Goal: Information Seeking & Learning: Learn about a topic

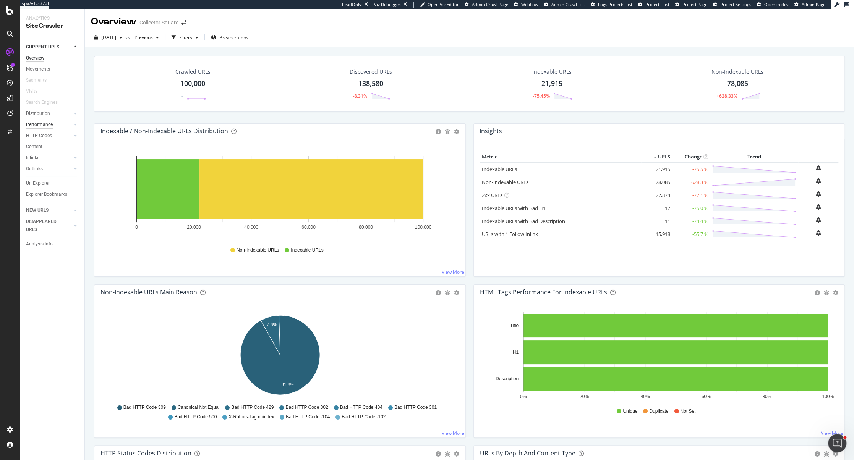
click at [42, 123] on div "Performance" at bounding box center [39, 125] width 27 height 8
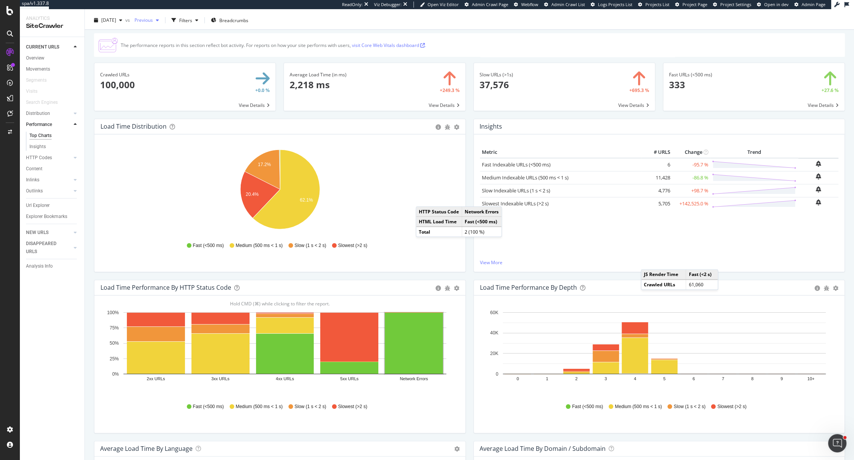
scroll to position [6, 0]
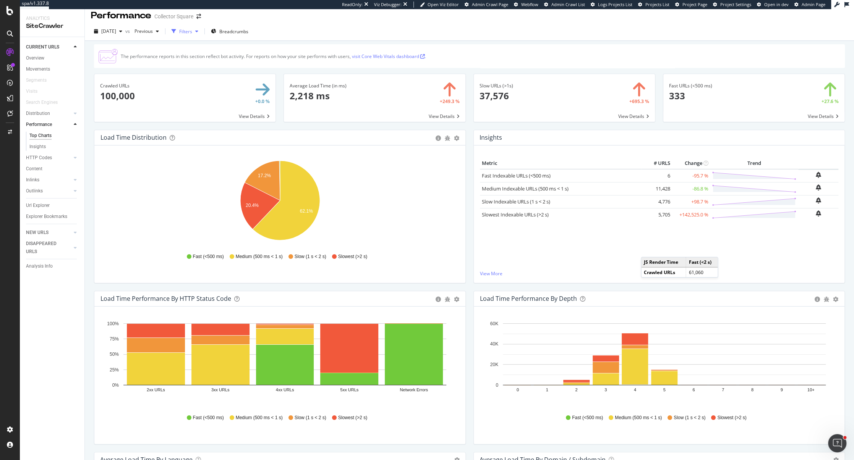
click at [192, 34] on div "Filters" at bounding box center [185, 31] width 13 height 6
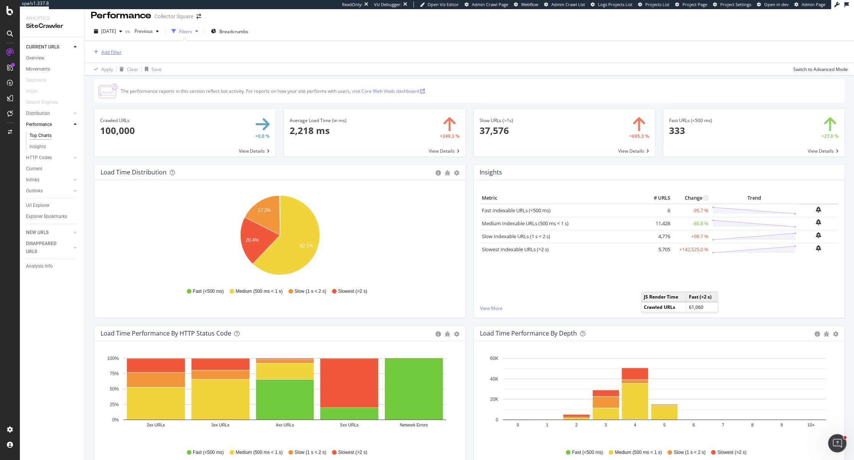
click at [111, 53] on div "Add Filter" at bounding box center [111, 52] width 20 height 6
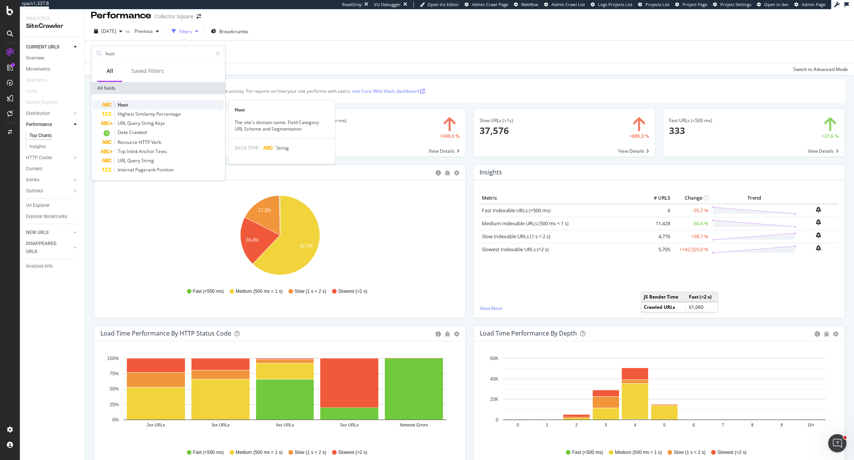
type input "host"
click at [131, 103] on div "Host" at bounding box center [162, 104] width 121 height 9
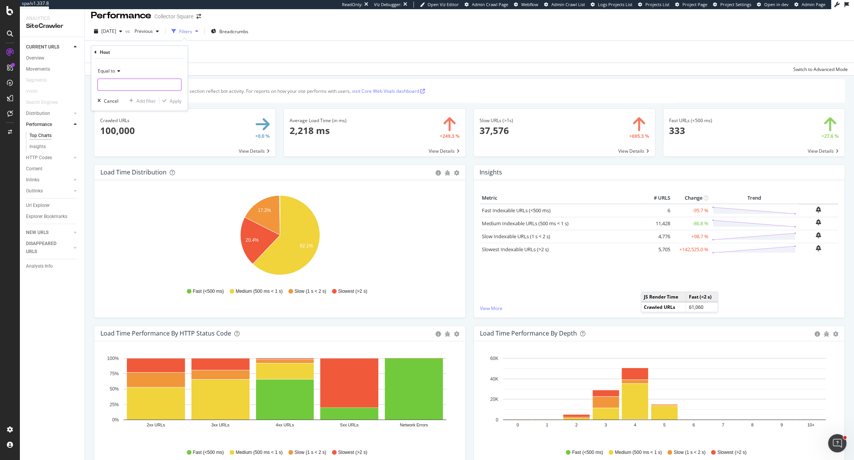
click at [132, 79] on input "text" at bounding box center [139, 85] width 83 height 12
click at [176, 63] on div "Equal to [DOMAIN_NAME] 100,000 URLS Cancel Add filter Apply" at bounding box center [139, 85] width 96 height 52
click at [40, 60] on div "Overview" at bounding box center [35, 58] width 18 height 8
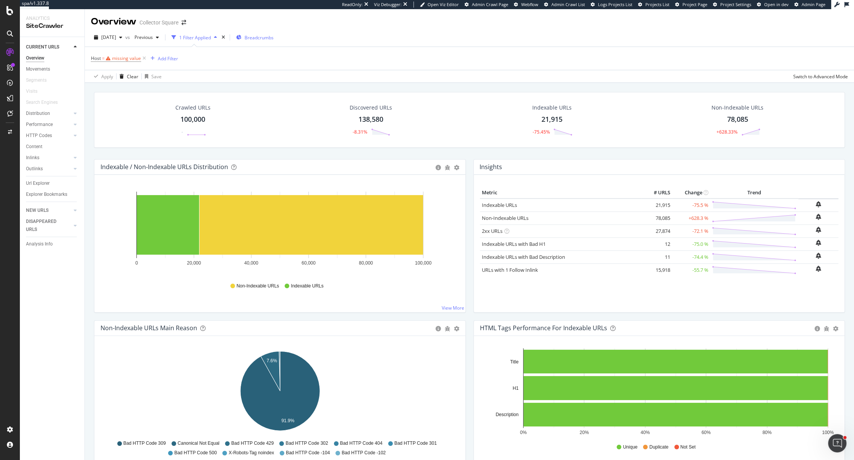
click at [267, 37] on span "Breadcrumbs" at bounding box center [259, 37] width 29 height 6
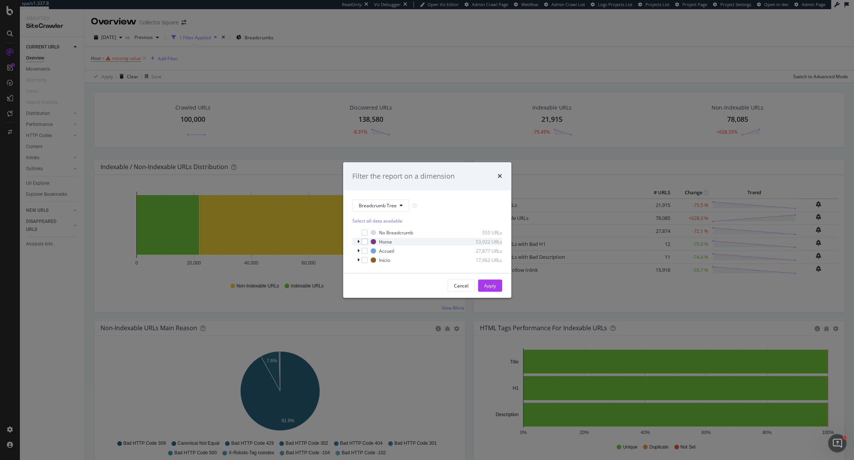
click at [357, 241] on icon "modal" at bounding box center [358, 242] width 2 height 5
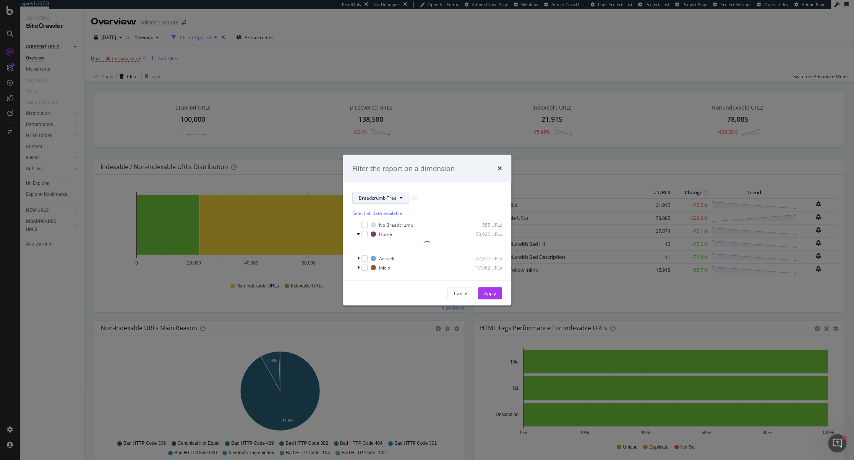
click at [396, 200] on button "Breadcrumb Tree" at bounding box center [380, 198] width 57 height 12
click at [393, 247] on div "Breadcrumb Tree" at bounding box center [383, 251] width 62 height 11
click at [355, 236] on div "Home 53,922 URLs" at bounding box center [427, 234] width 150 height 8
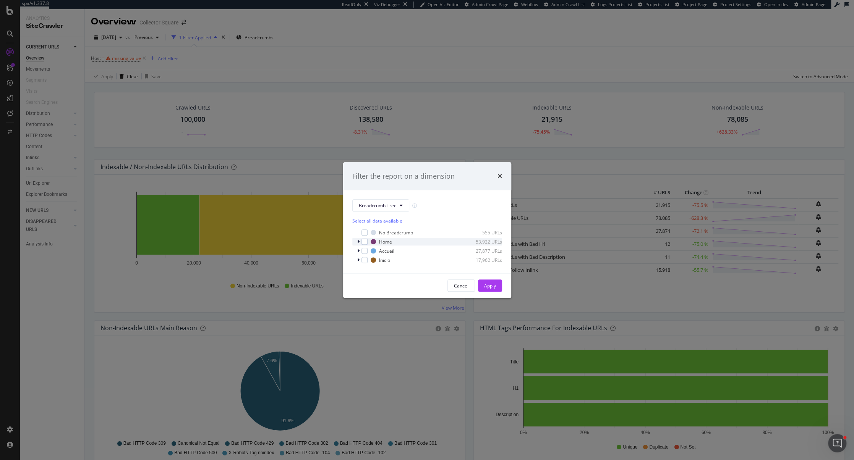
click at [360, 241] on div "modal" at bounding box center [359, 242] width 5 height 8
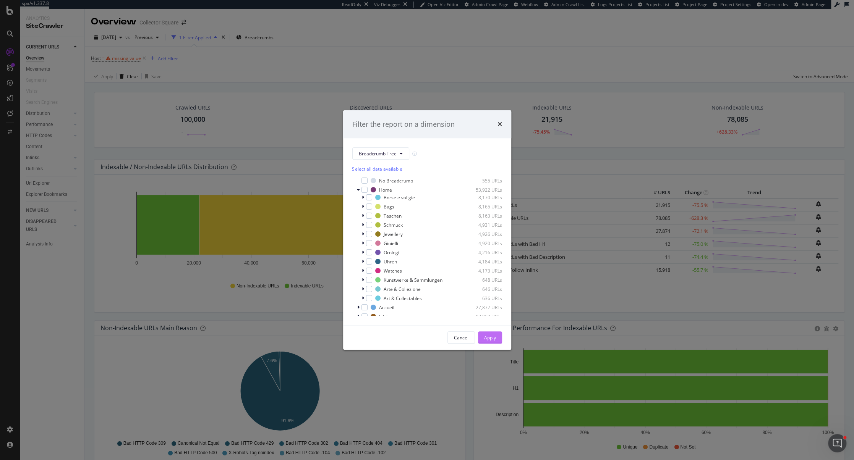
click at [483, 338] on button "Apply" at bounding box center [490, 338] width 24 height 12
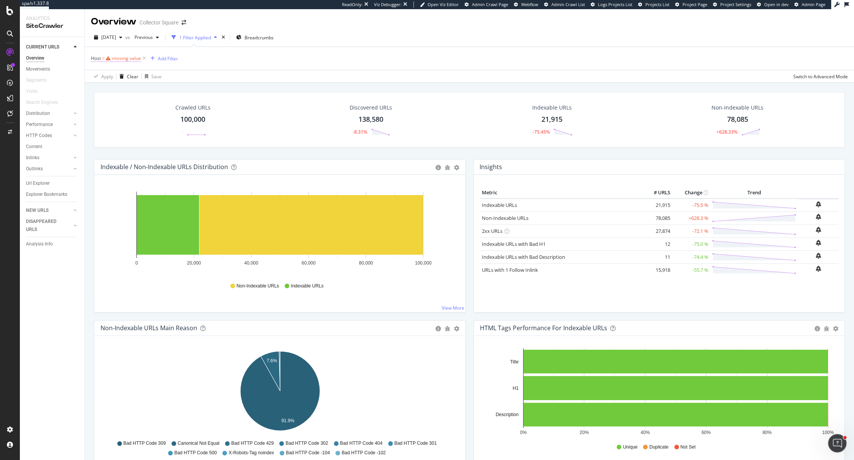
click at [125, 58] on div "missing value" at bounding box center [126, 58] width 29 height 6
click at [127, 85] on input "text" at bounding box center [139, 90] width 83 height 12
click at [152, 97] on span "100,000 URLS" at bounding box center [166, 100] width 28 height 6
type input "[DOMAIN_NAME]"
click at [116, 78] on icon at bounding box center [117, 76] width 5 height 5
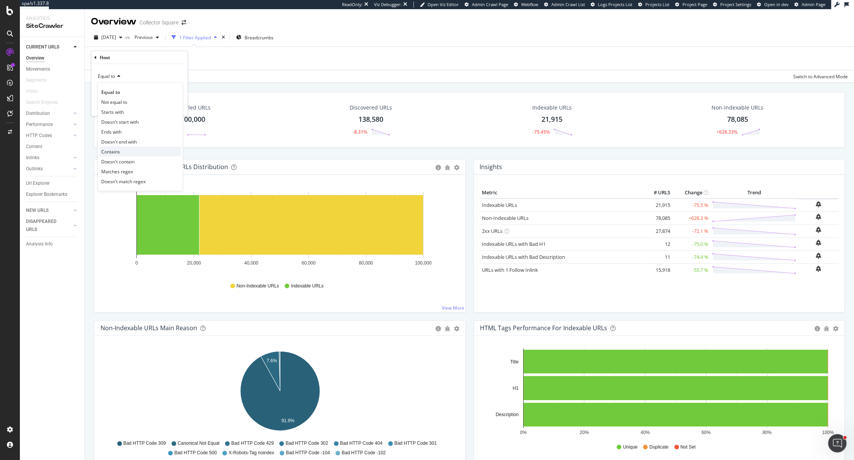
click at [126, 147] on div "Contains" at bounding box center [140, 152] width 82 height 10
click at [131, 90] on input "text" at bounding box center [139, 90] width 83 height 12
type input "es"
click at [178, 104] on div "Apply" at bounding box center [176, 106] width 12 height 6
